Goal: Task Accomplishment & Management: Manage account settings

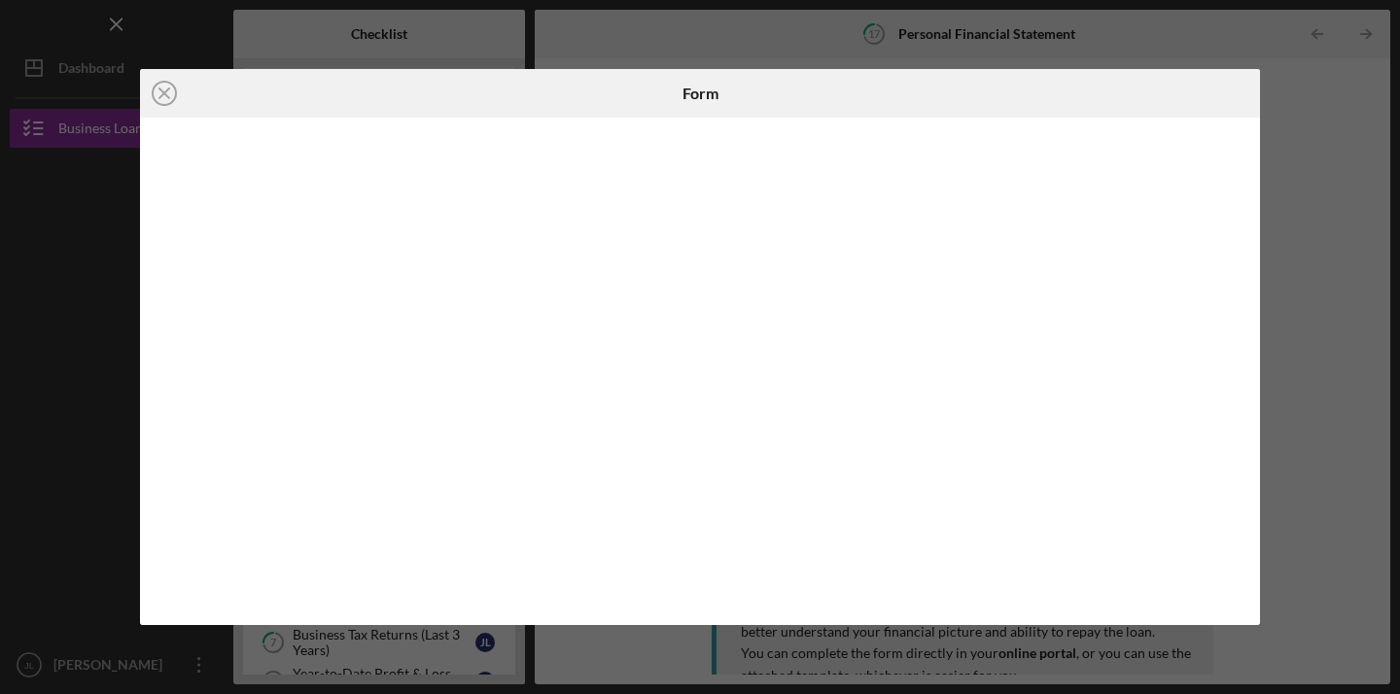
scroll to position [486, 0]
click at [163, 91] on line at bounding box center [164, 93] width 10 height 10
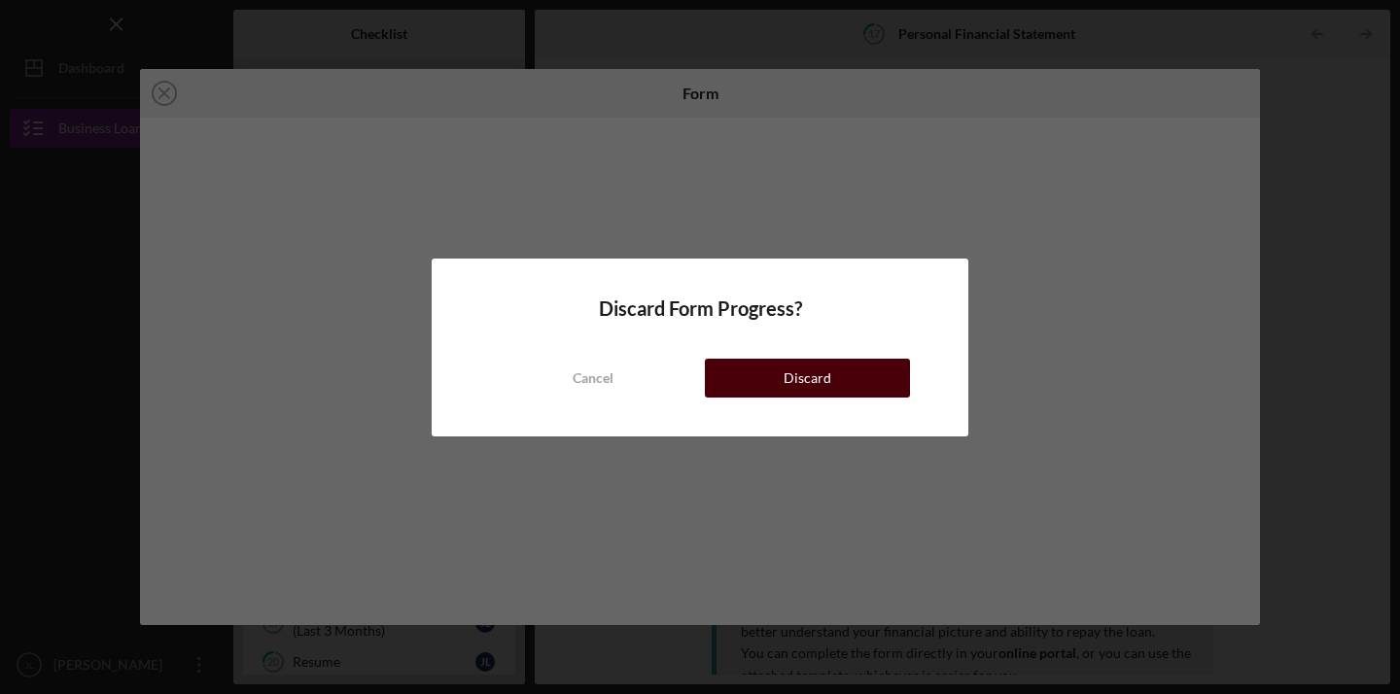
click at [828, 367] on div "Discard" at bounding box center [807, 378] width 48 height 39
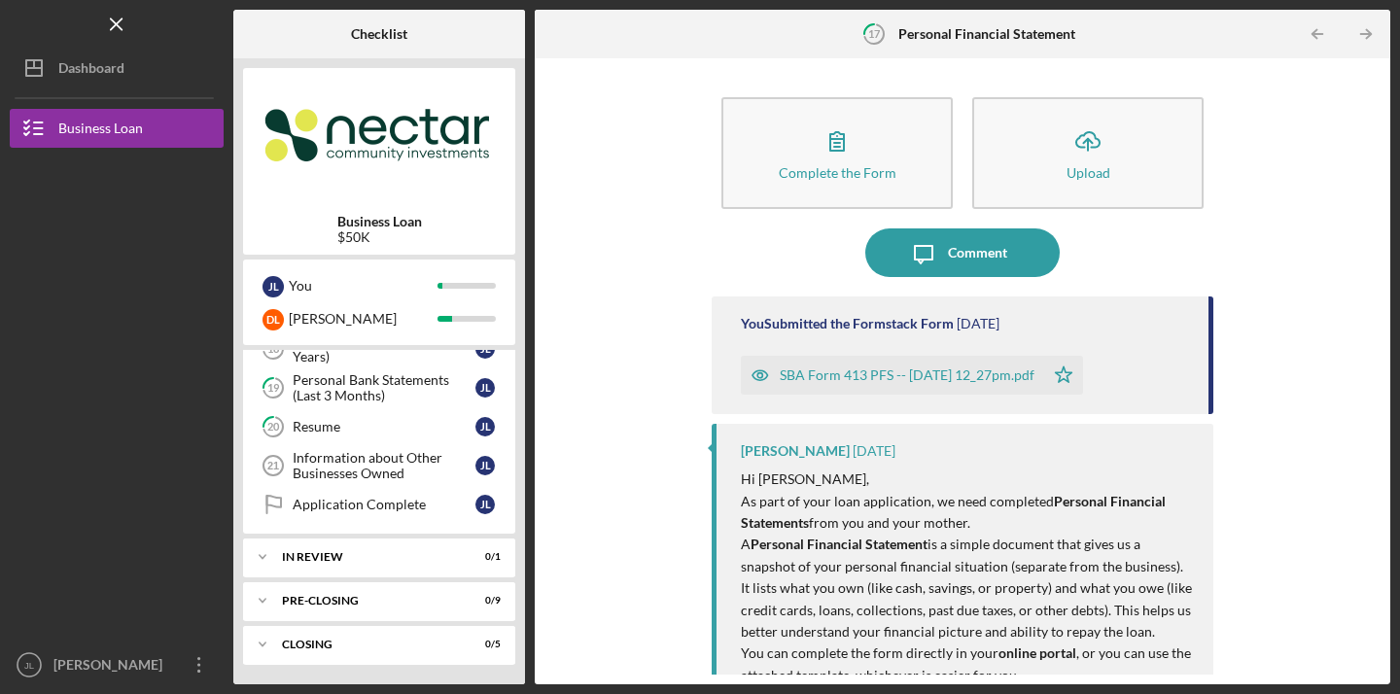
scroll to position [721, 0]
click at [373, 394] on div "Personal Bank Statements (Last 3 Months)" at bounding box center [384, 387] width 183 height 31
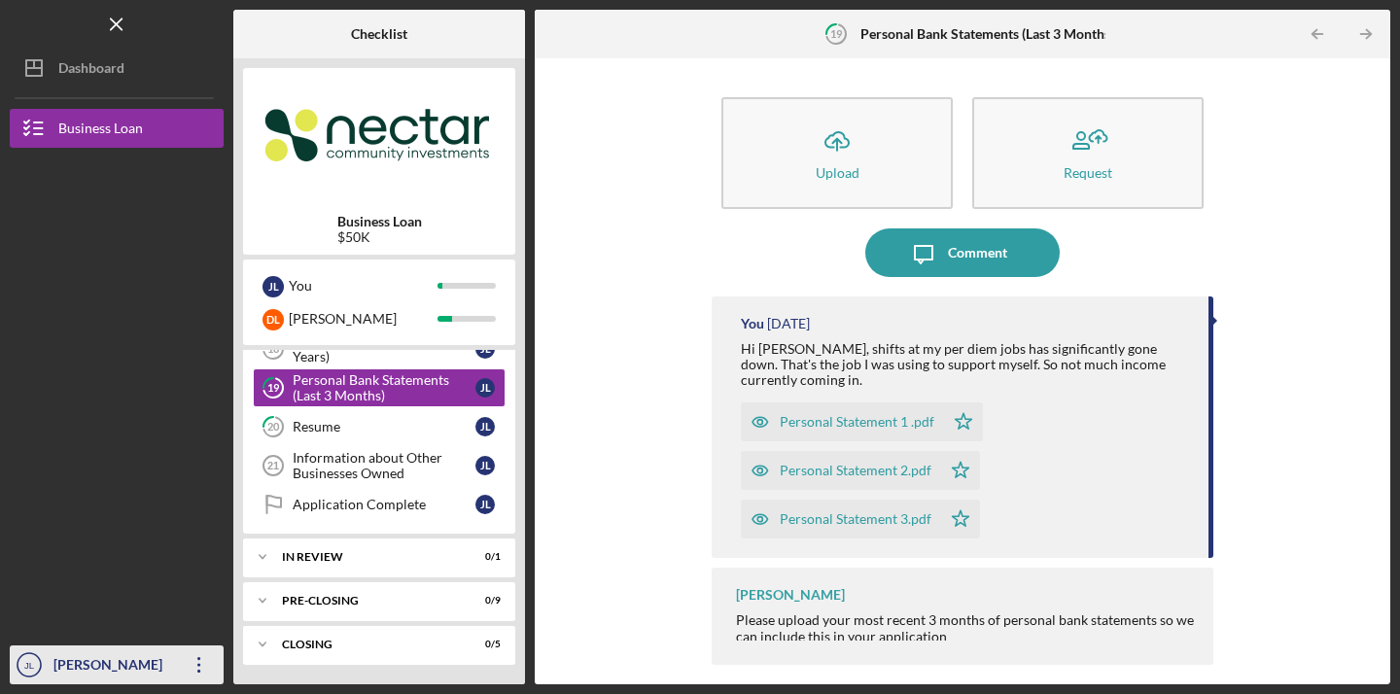
click at [196, 677] on icon "Icon/Overflow" at bounding box center [199, 665] width 49 height 49
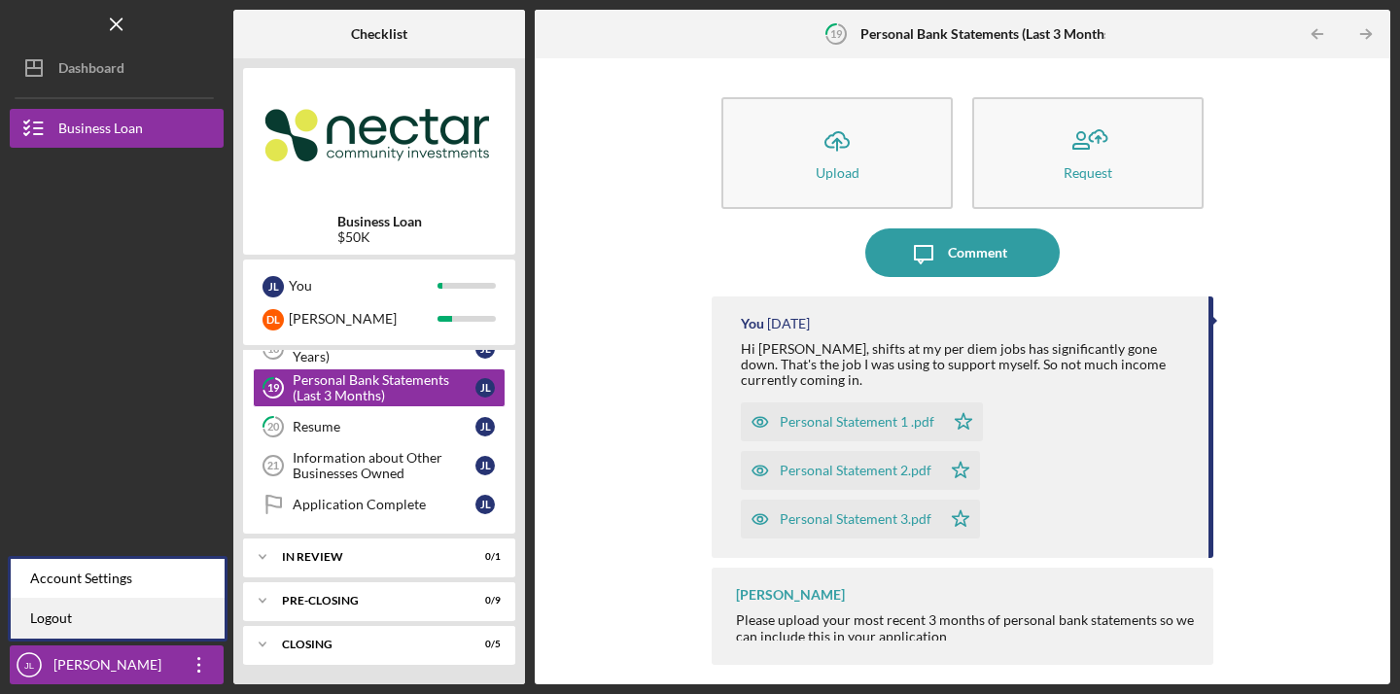
click at [163, 614] on link "Logout" at bounding box center [118, 619] width 214 height 40
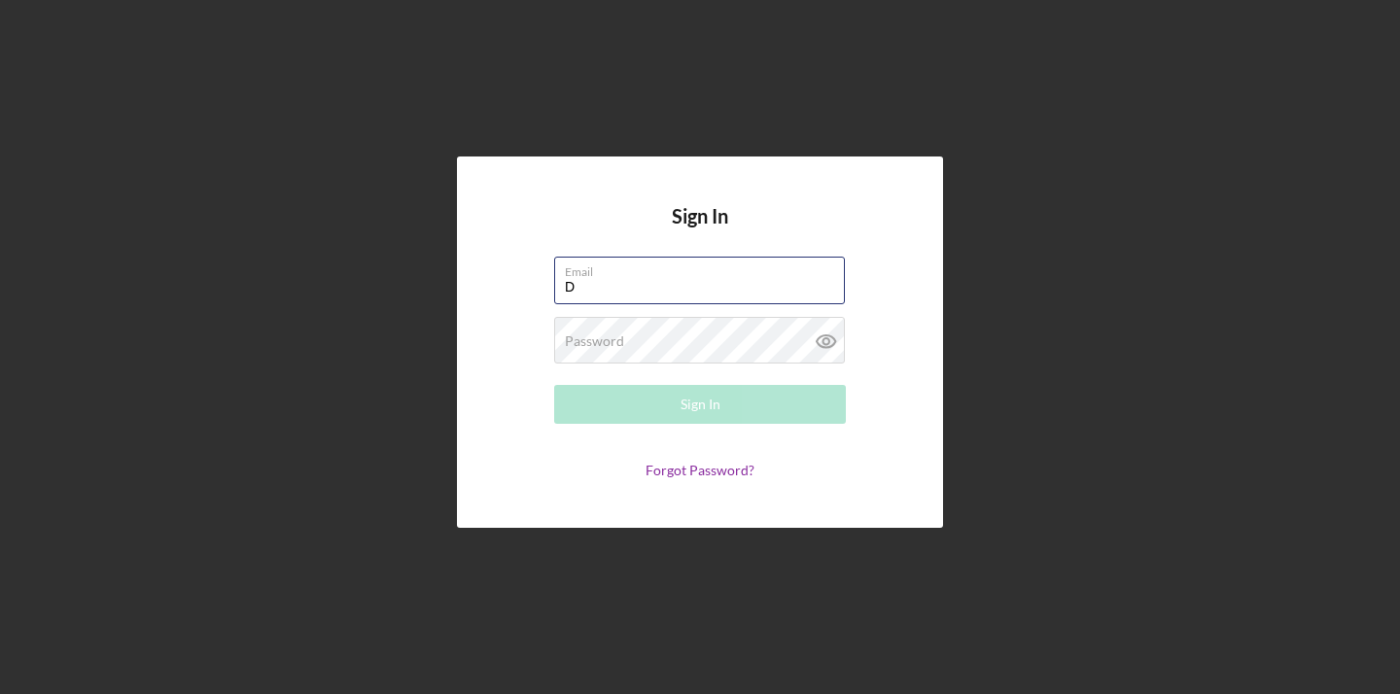
type input "Dieudonneleon53@gmail.com"
click at [700, 404] on button "Sign In" at bounding box center [700, 404] width 292 height 39
